Goal: Task Accomplishment & Management: Manage account settings

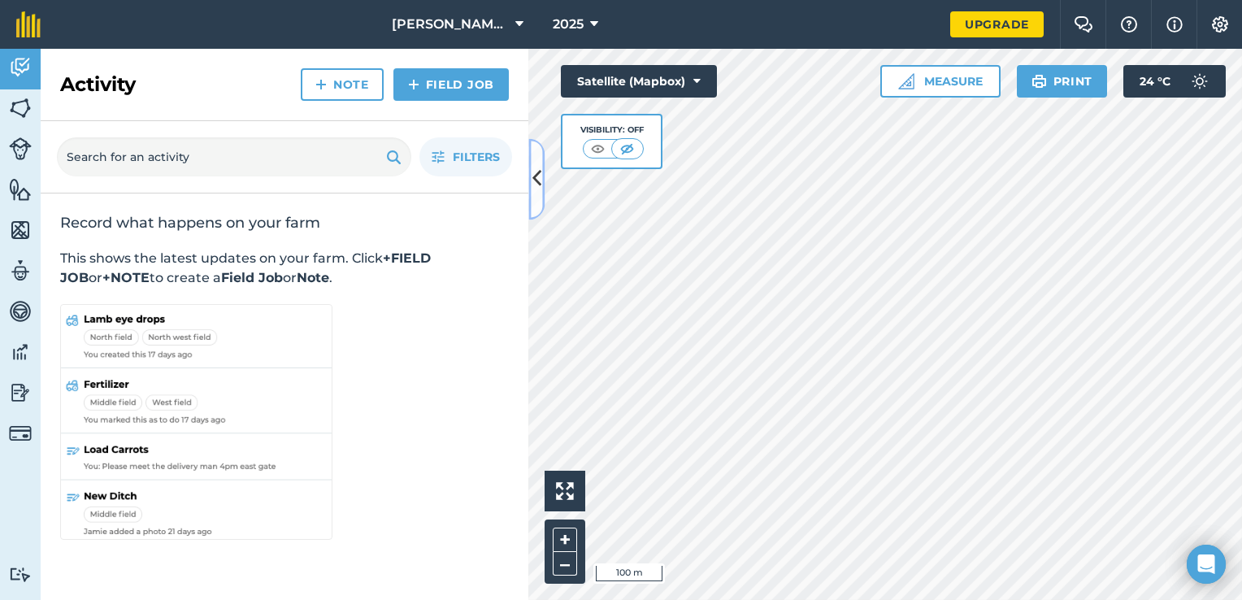
click at [536, 184] on icon at bounding box center [537, 179] width 9 height 28
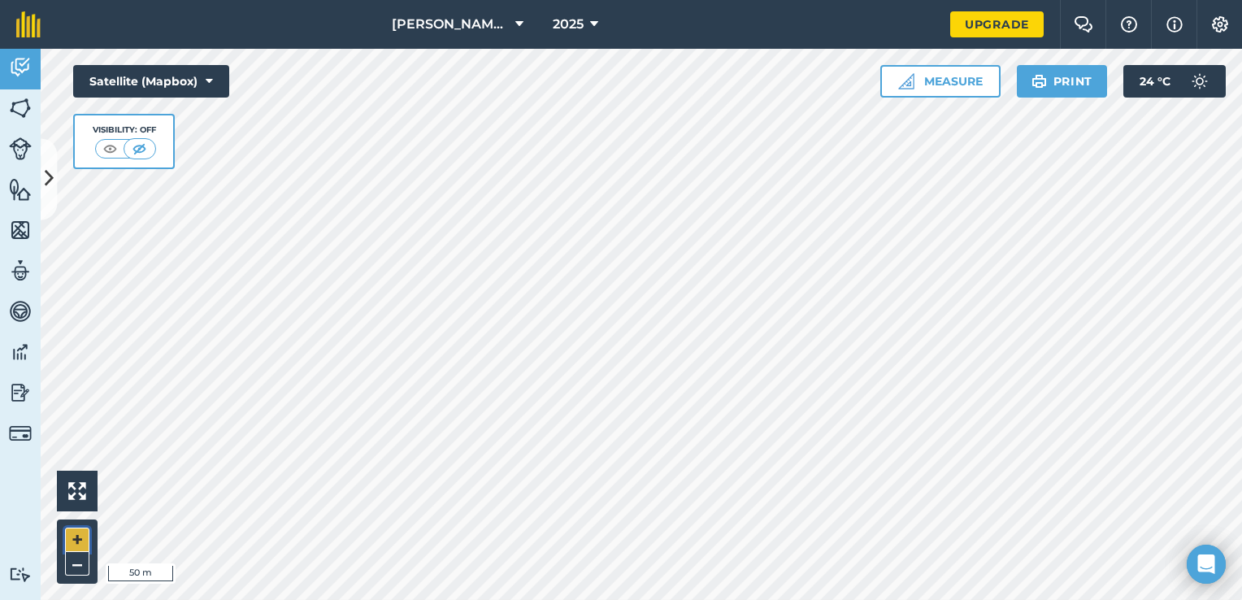
click at [78, 535] on button "+" at bounding box center [77, 540] width 24 height 24
click at [81, 567] on button "–" at bounding box center [77, 564] width 24 height 24
click at [473, 599] on html "[PERSON_NAME]'s HOMESTEAD 2025 Upgrade Farm Chat Help Info Settings Map printin…" at bounding box center [621, 300] width 1242 height 600
click at [78, 557] on button "–" at bounding box center [77, 564] width 24 height 24
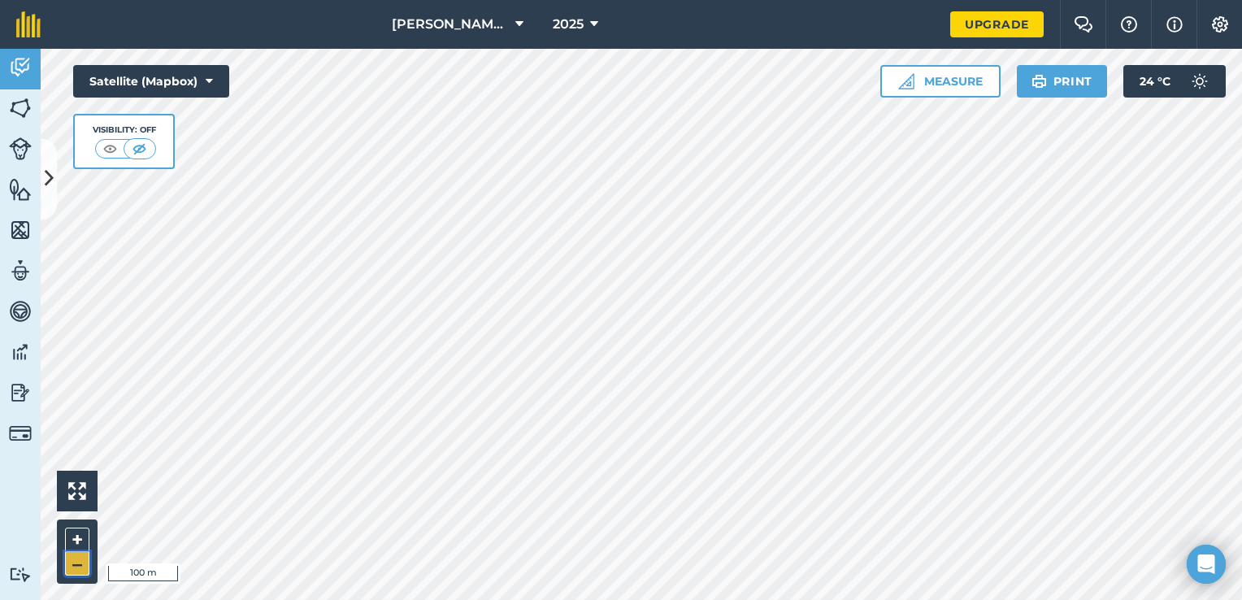
click at [78, 557] on button "–" at bounding box center [77, 564] width 24 height 24
click at [75, 542] on button "+" at bounding box center [77, 540] width 24 height 24
click at [72, 563] on button "–" at bounding box center [77, 564] width 24 height 24
